Goal: Task Accomplishment & Management: Manage account settings

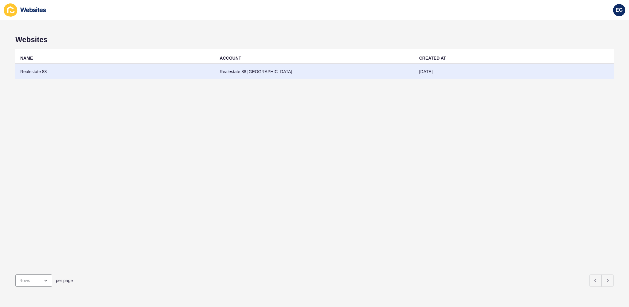
click at [203, 74] on td "Realestate 88" at bounding box center [114, 71] width 199 height 15
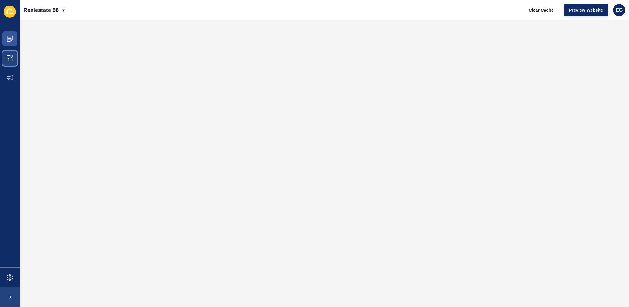
click at [13, 57] on icon at bounding box center [10, 58] width 6 height 6
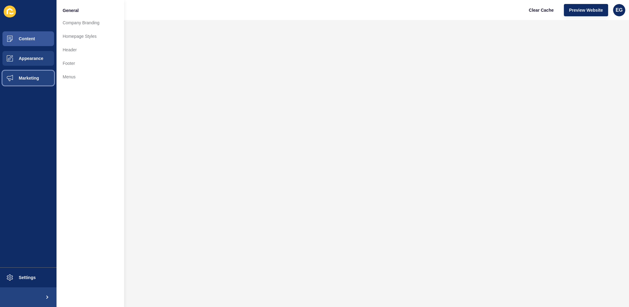
click at [32, 80] on span "Marketing" at bounding box center [19, 78] width 40 height 5
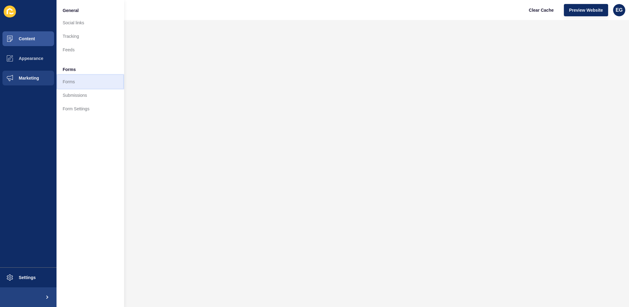
click at [81, 79] on link "Forms" at bounding box center [91, 82] width 68 height 14
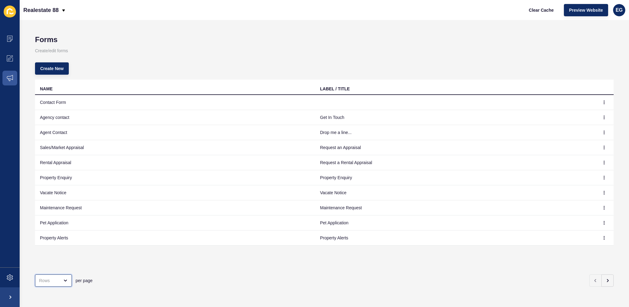
click at [55, 278] on div "open menu" at bounding box center [49, 281] width 20 height 6
drag, startPoint x: 58, startPoint y: 266, endPoint x: 60, endPoint y: 263, distance: 3.3
click at [58, 265] on div "100 Rows" at bounding box center [55, 261] width 40 height 14
type input "100 Rows"
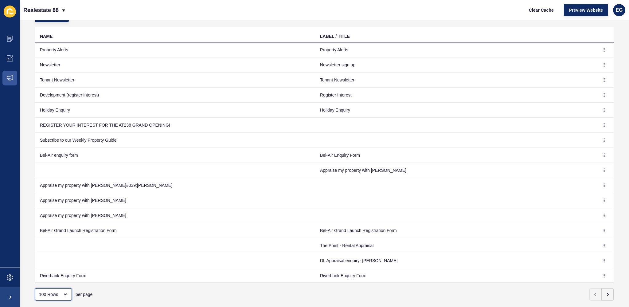
scroll to position [66, 0]
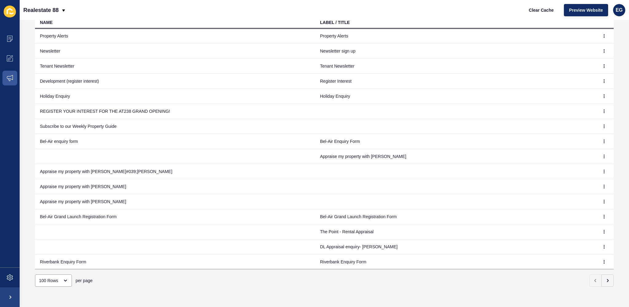
click at [71, 254] on td "Riverbank Enquiry Form" at bounding box center [175, 261] width 280 height 15
click at [71, 255] on td "Riverbank Enquiry Form" at bounding box center [175, 261] width 280 height 15
copy td "Riverbank Enquiry Form"
drag, startPoint x: 597, startPoint y: 251, endPoint x: 576, endPoint y: 230, distance: 29.6
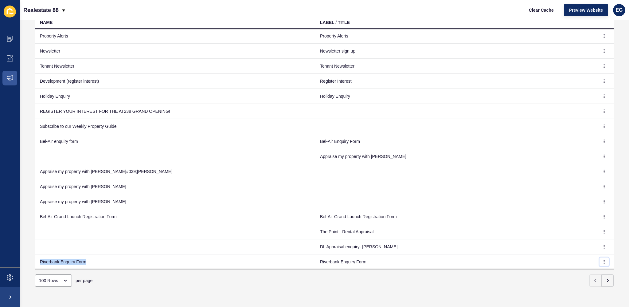
click at [603, 260] on icon "button" at bounding box center [605, 262] width 4 height 4
click at [579, 265] on link "Edit" at bounding box center [578, 265] width 43 height 14
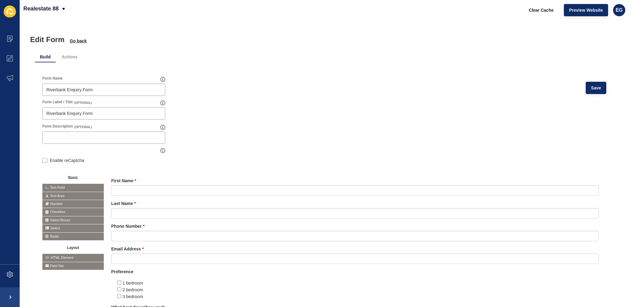
drag, startPoint x: 402, startPoint y: 123, endPoint x: 324, endPoint y: 3, distance: 142.5
click at [402, 123] on form "Form Name Riverbank Enquiry Form Save Form Label / Title (OPTIONAL) Riverbank E…" at bounding box center [324, 297] width 564 height 442
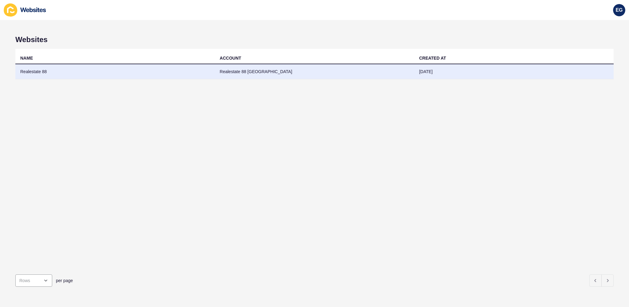
click at [294, 68] on td "Realestate 88 [GEOGRAPHIC_DATA]" at bounding box center [314, 71] width 199 height 15
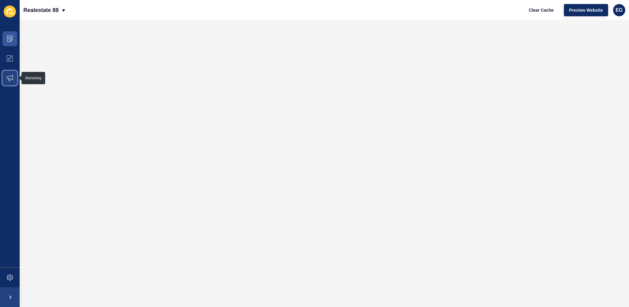
drag, startPoint x: 12, startPoint y: 73, endPoint x: 8, endPoint y: 74, distance: 3.7
click at [12, 73] on span at bounding box center [10, 78] width 20 height 20
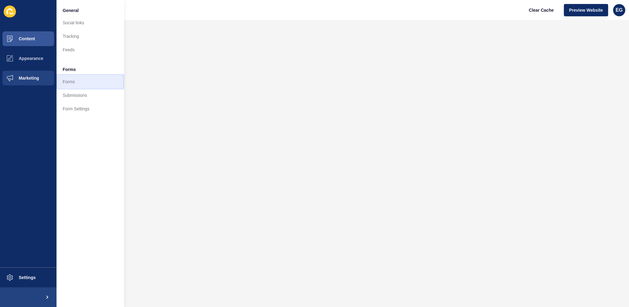
click at [84, 85] on link "Forms" at bounding box center [91, 82] width 68 height 14
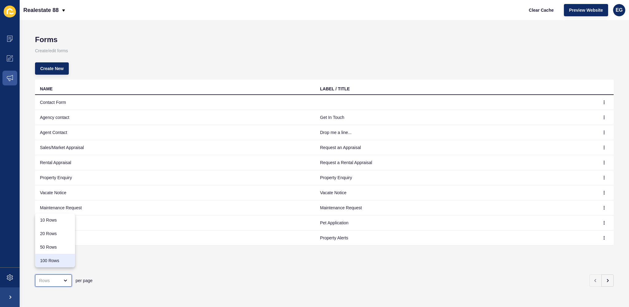
click at [56, 263] on div "100 Rows" at bounding box center [55, 261] width 30 height 6
type input "100 Rows"
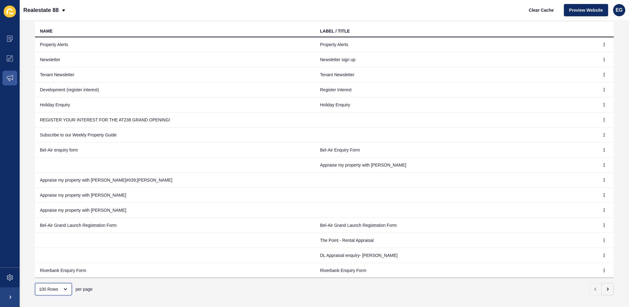
scroll to position [66, 0]
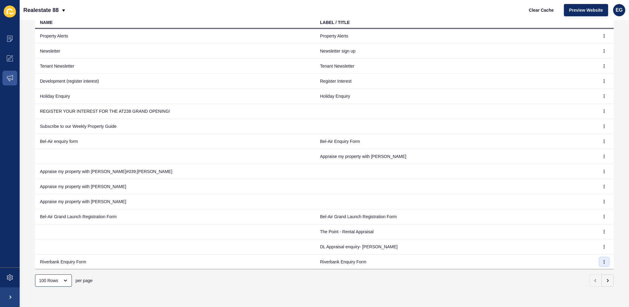
click at [603, 260] on icon "button" at bounding box center [605, 262] width 4 height 4
click at [580, 262] on link "Edit" at bounding box center [578, 265] width 43 height 14
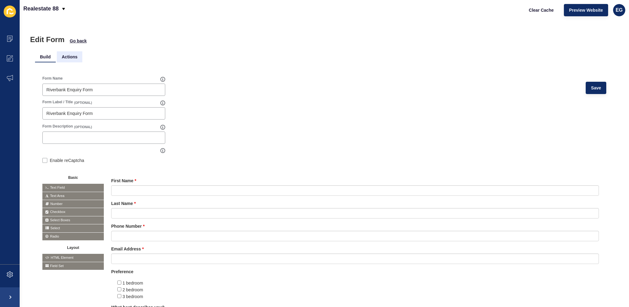
click at [75, 55] on li "Actions" at bounding box center [70, 56] width 26 height 11
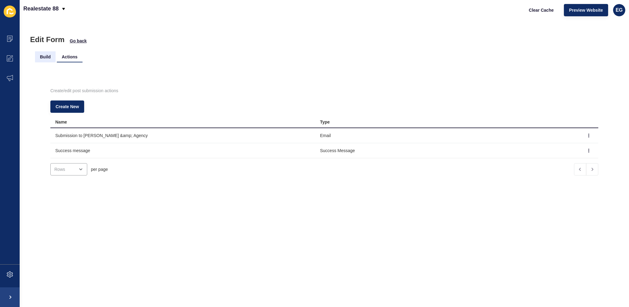
click at [49, 52] on li "Build" at bounding box center [45, 56] width 21 height 11
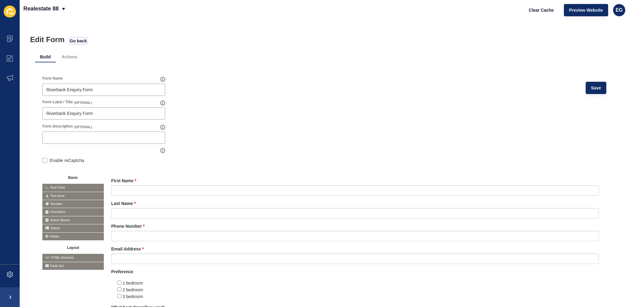
click at [77, 41] on span "Go back" at bounding box center [78, 41] width 17 height 6
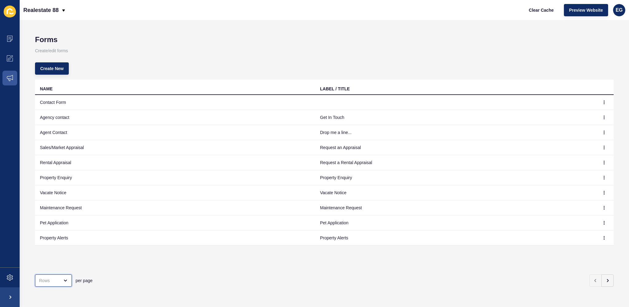
click at [61, 278] on div "open menu" at bounding box center [53, 280] width 37 height 12
click at [62, 260] on div "100 Rows" at bounding box center [55, 261] width 30 height 6
type input "100 Rows"
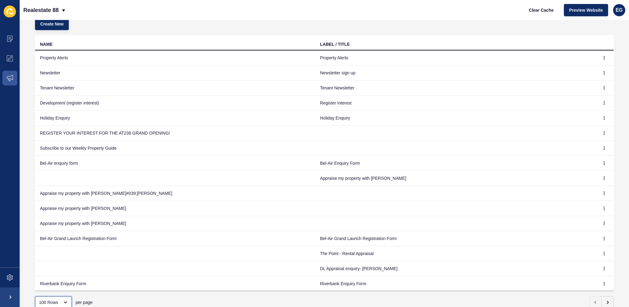
scroll to position [61, 0]
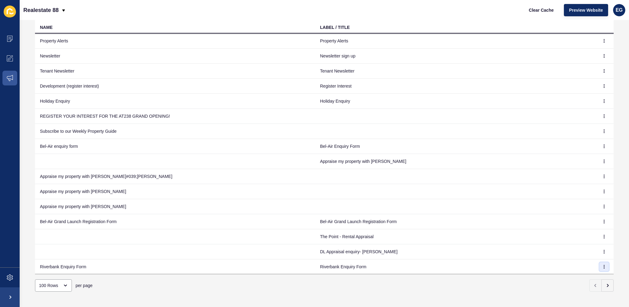
click at [600, 262] on button "button" at bounding box center [604, 266] width 9 height 9
click at [315, 259] on td "Riverbank Enquiry Form" at bounding box center [455, 266] width 280 height 15
click at [334, 259] on td "Riverbank Enquiry Form" at bounding box center [455, 266] width 280 height 15
click at [70, 259] on td "Riverbank Enquiry Form" at bounding box center [175, 266] width 280 height 15
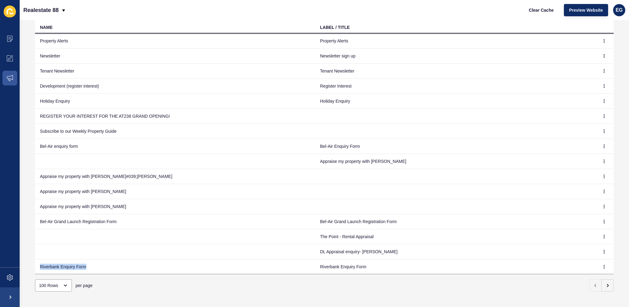
click at [70, 259] on td "Riverbank Enquiry Form" at bounding box center [175, 266] width 280 height 15
click at [103, 259] on td "Riverbank Enquiry Form" at bounding box center [175, 266] width 280 height 15
click at [252, 229] on td at bounding box center [175, 236] width 280 height 15
click at [605, 220] on icon "button" at bounding box center [605, 221] width 0 height 3
click at [584, 221] on link "Edit" at bounding box center [578, 225] width 43 height 14
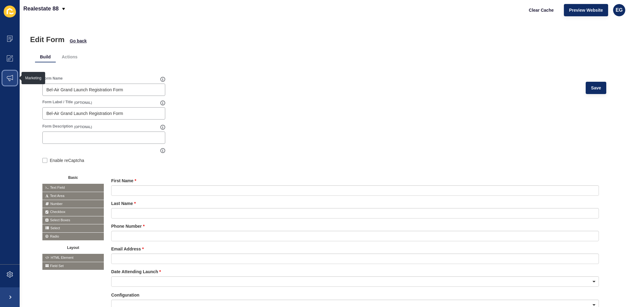
click at [8, 84] on span at bounding box center [10, 78] width 20 height 20
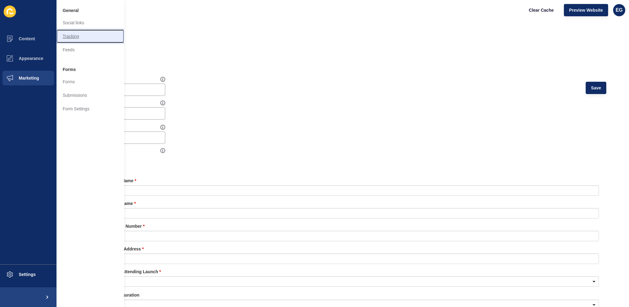
click at [90, 33] on link "Tracking" at bounding box center [91, 37] width 68 height 14
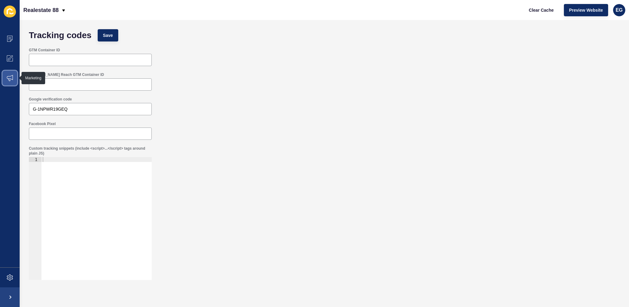
click at [9, 78] on icon at bounding box center [10, 78] width 6 height 6
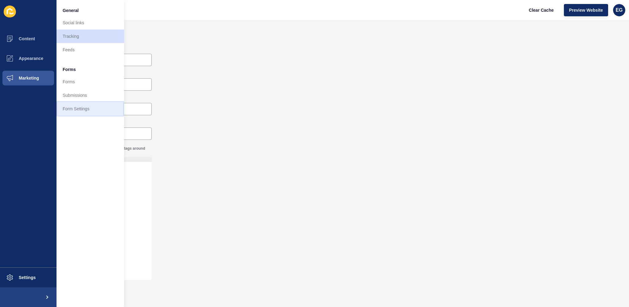
click at [75, 109] on link "Form Settings" at bounding box center [91, 109] width 68 height 14
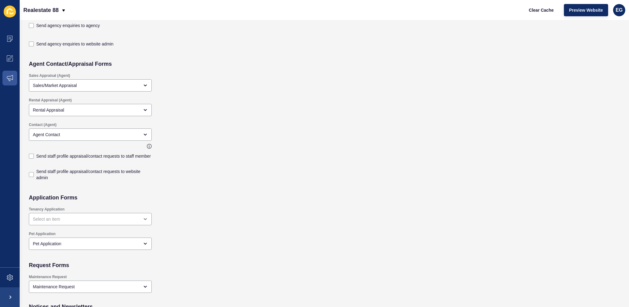
scroll to position [505, 0]
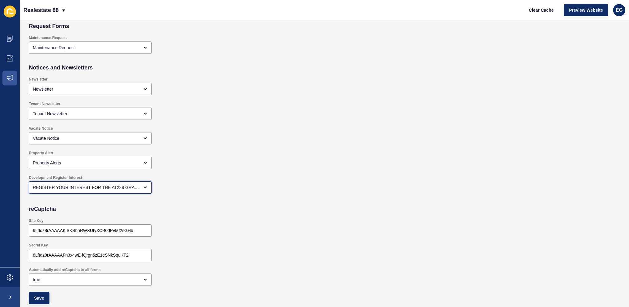
click at [136, 187] on div "REGISTER YOUR INTEREST FOR THE AT238 GRAND OPENING!" at bounding box center [86, 187] width 106 height 6
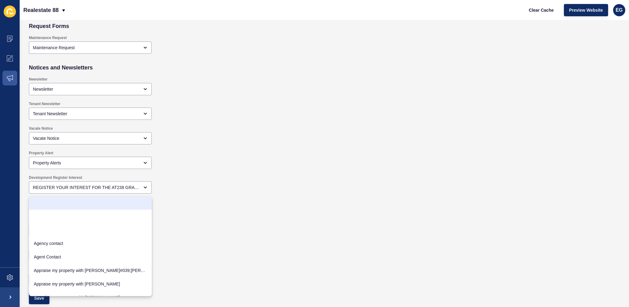
drag, startPoint x: 205, startPoint y: 188, endPoint x: 200, endPoint y: 190, distance: 5.1
click at [205, 188] on div "Development Register Interest REGISTER YOUR INTEREST FOR THE AT238 GRAND OPENIN…" at bounding box center [265, 184] width 478 height 25
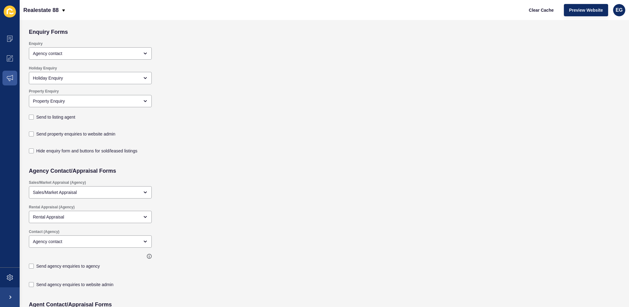
scroll to position [0, 0]
